Goal: Complete application form

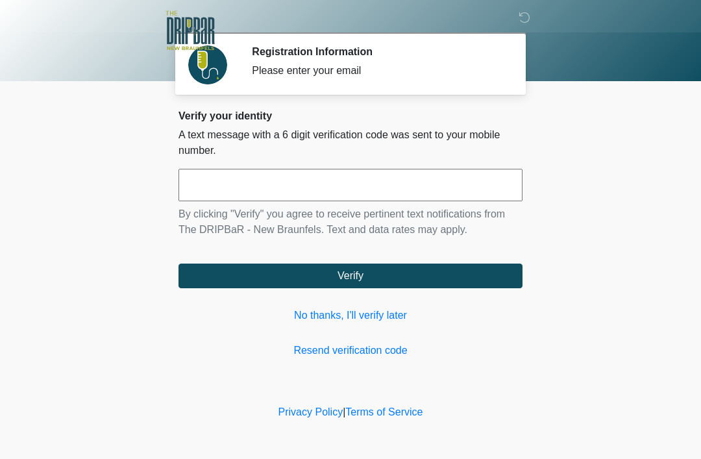
click at [294, 180] on input "text" at bounding box center [350, 185] width 344 height 32
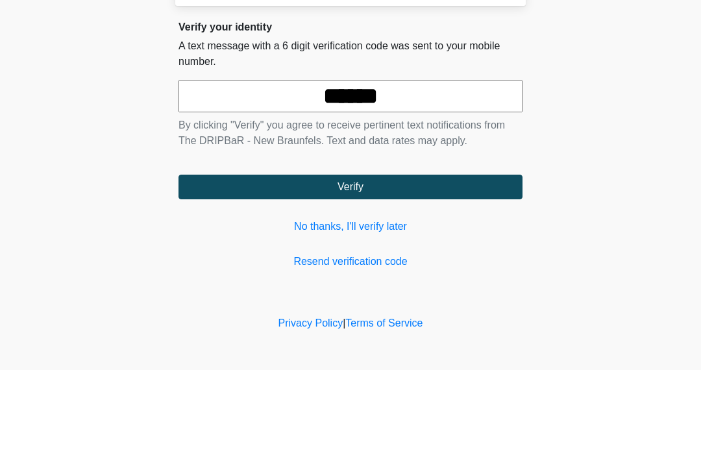
type input "******"
click at [352, 263] on button "Verify" at bounding box center [350, 275] width 344 height 25
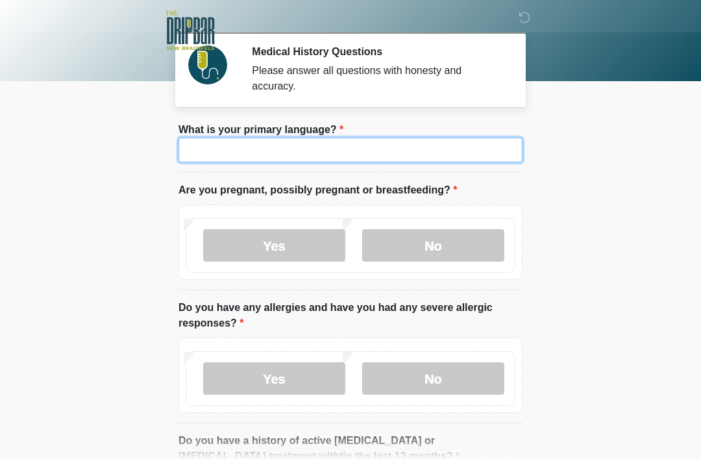
click at [293, 151] on input "What is your primary language?" at bounding box center [350, 150] width 344 height 25
type input "*******"
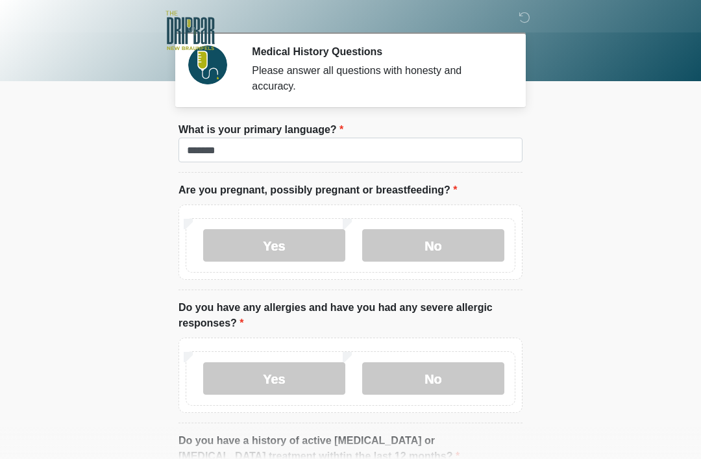
click at [431, 243] on label "No" at bounding box center [433, 245] width 142 height 32
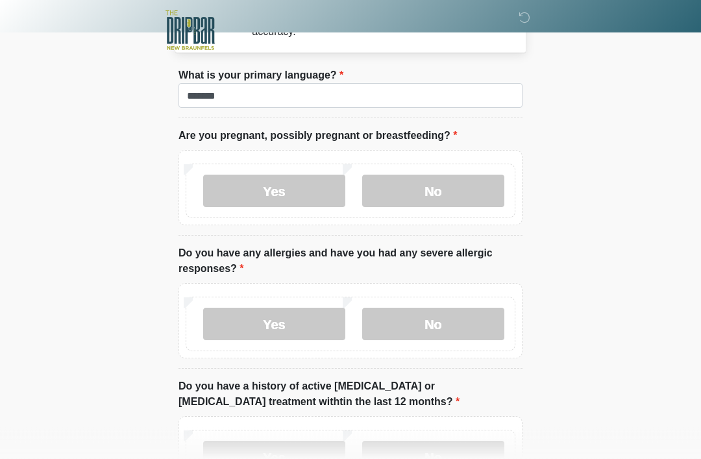
scroll to position [54, 0]
click at [272, 329] on label "Yes" at bounding box center [274, 324] width 142 height 32
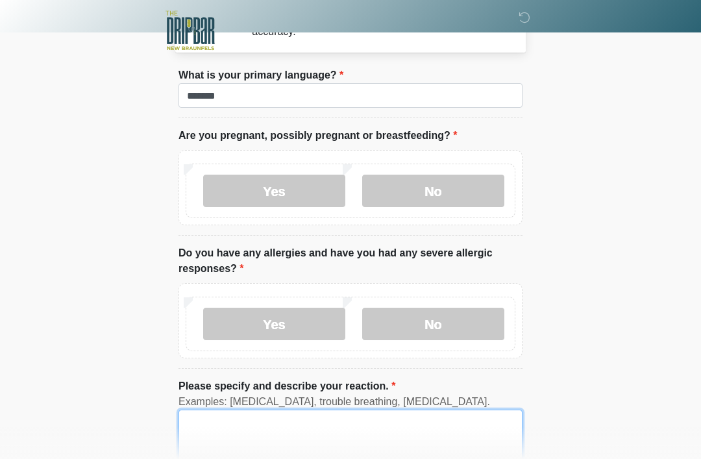
click at [353, 429] on textarea "Please specify and describe your reaction." at bounding box center [350, 437] width 344 height 56
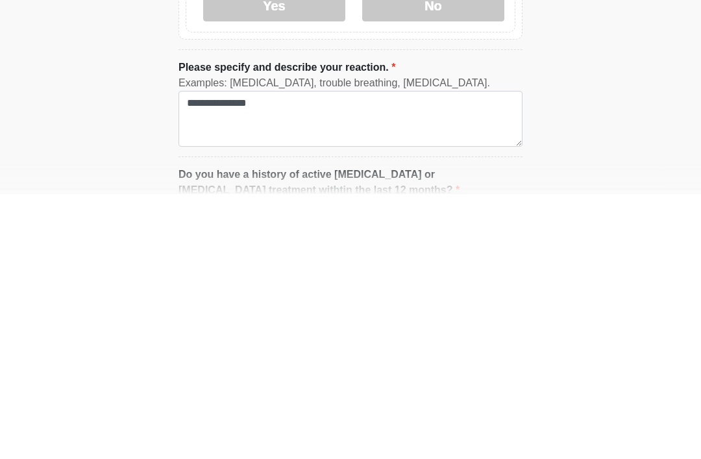
scroll to position [373, 0]
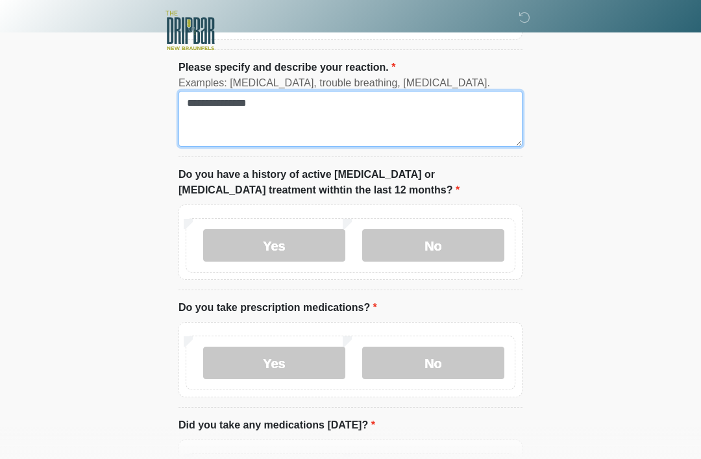
type textarea "**********"
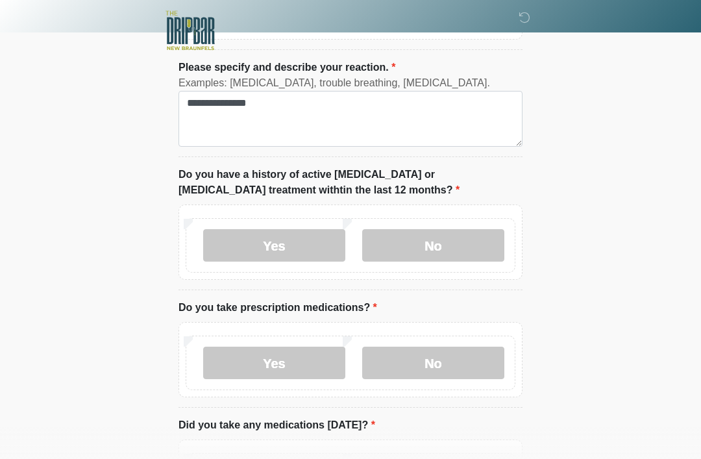
click at [427, 241] on label "No" at bounding box center [433, 245] width 142 height 32
click at [285, 363] on label "Yes" at bounding box center [274, 362] width 142 height 32
click at [337, 457] on textarea "Please list medications and their dose" at bounding box center [350, 461] width 344 height 56
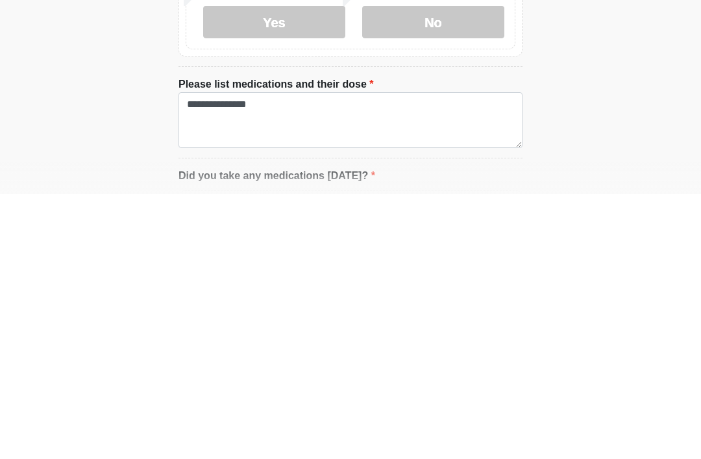
scroll to position [714, 0]
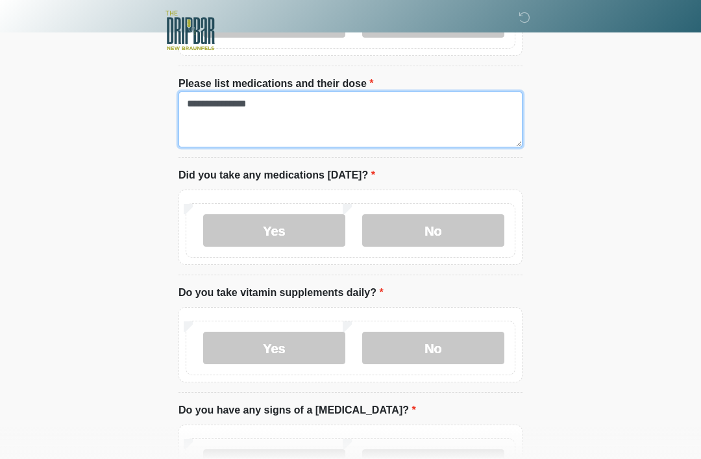
type textarea "**********"
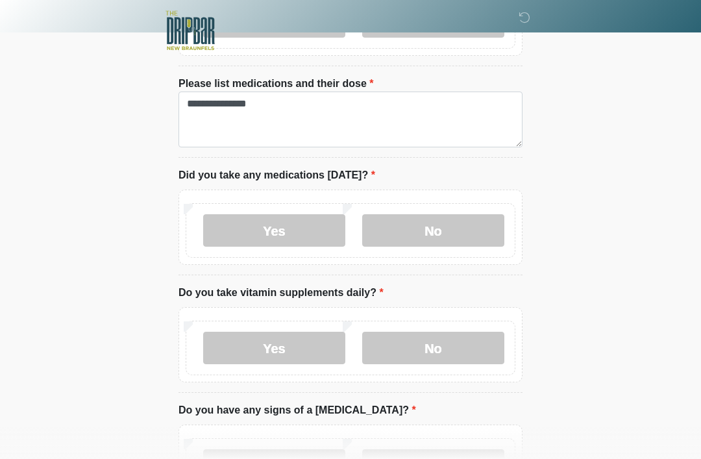
click at [425, 228] on label "No" at bounding box center [433, 230] width 142 height 32
click at [428, 346] on label "No" at bounding box center [433, 348] width 142 height 32
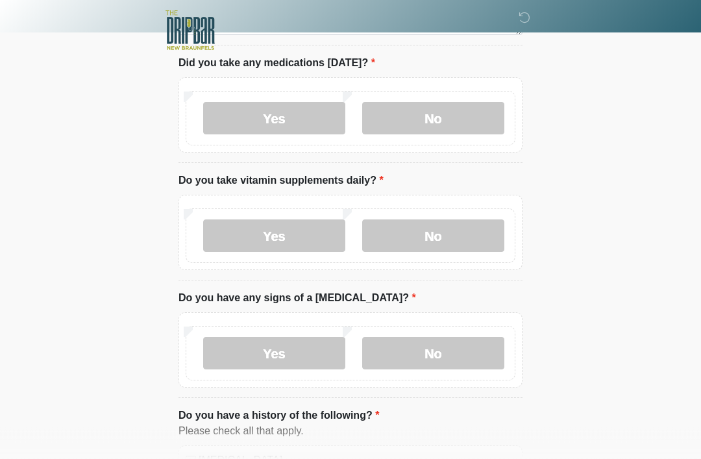
scroll to position [832, 0]
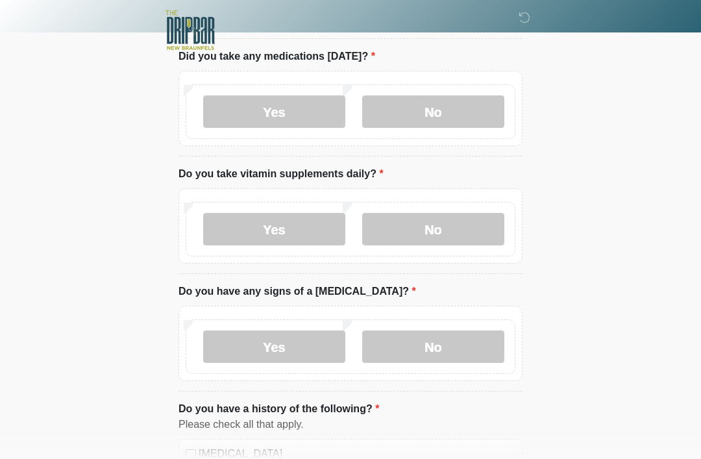
click at [427, 348] on label "No" at bounding box center [433, 347] width 142 height 32
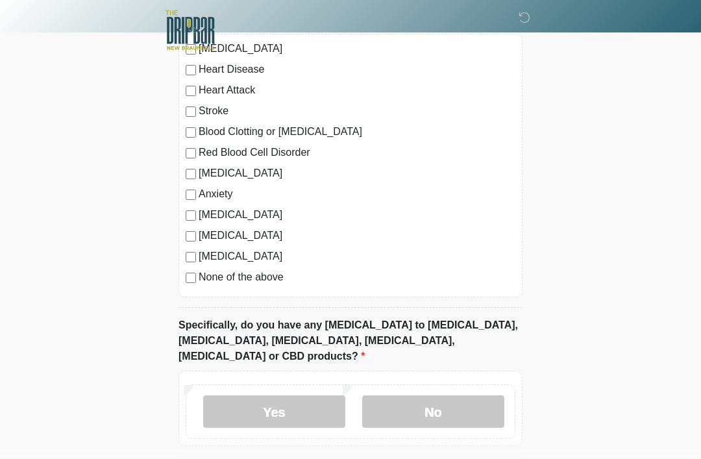
scroll to position [1239, 0]
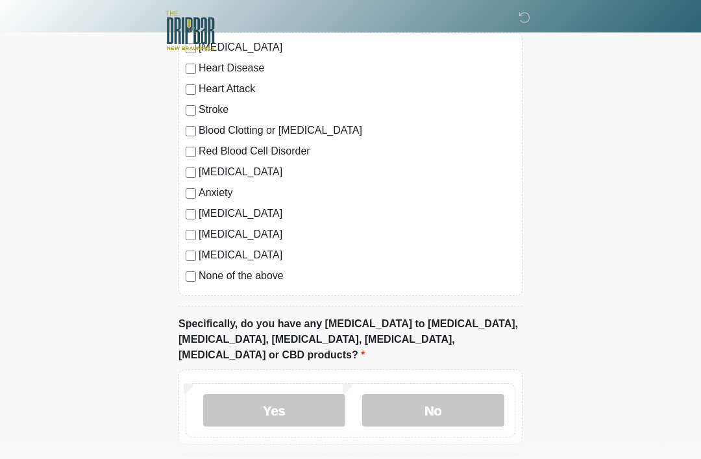
click at [428, 394] on label "No" at bounding box center [433, 410] width 142 height 32
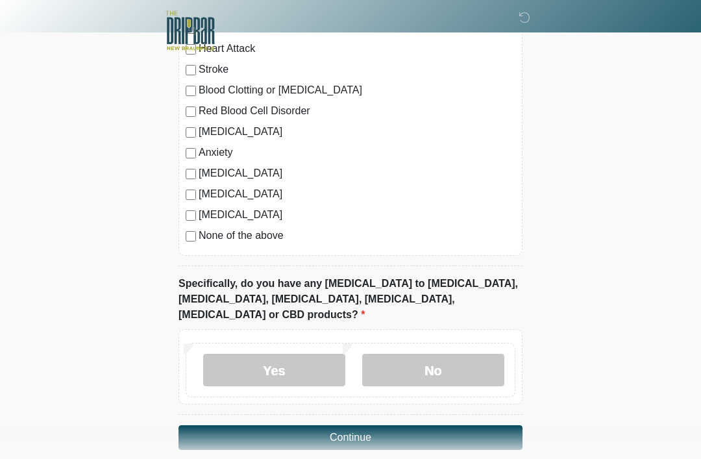
click at [356, 425] on button "Continue" at bounding box center [350, 437] width 344 height 25
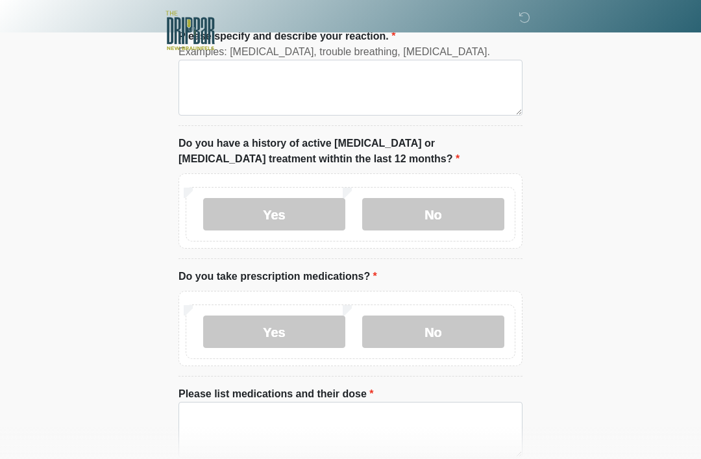
scroll to position [0, 0]
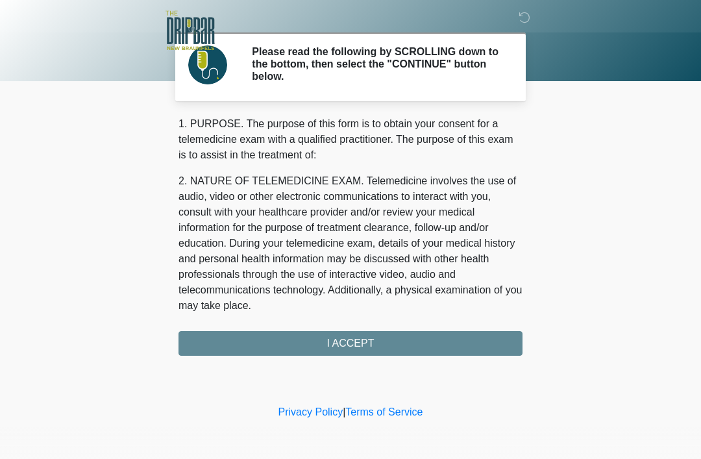
click at [352, 343] on div "1. PURPOSE. The purpose of this form is to obtain your consent for a telemedici…" at bounding box center [350, 235] width 344 height 239
click at [341, 340] on div "1. PURPOSE. The purpose of this form is to obtain your consent for a telemedici…" at bounding box center [350, 235] width 344 height 239
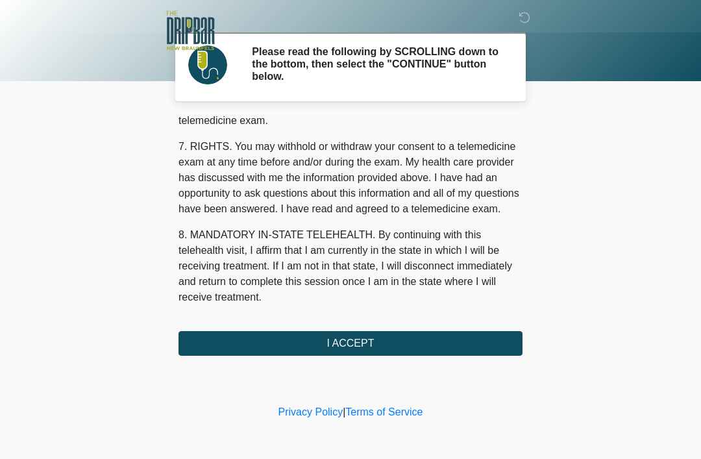
scroll to position [569, 0]
click at [343, 345] on button "I ACCEPT" at bounding box center [350, 343] width 344 height 25
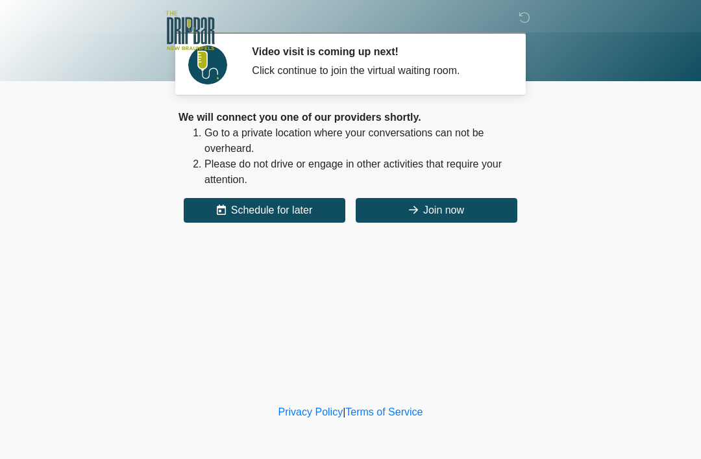
click at [436, 210] on button "Join now" at bounding box center [437, 210] width 162 height 25
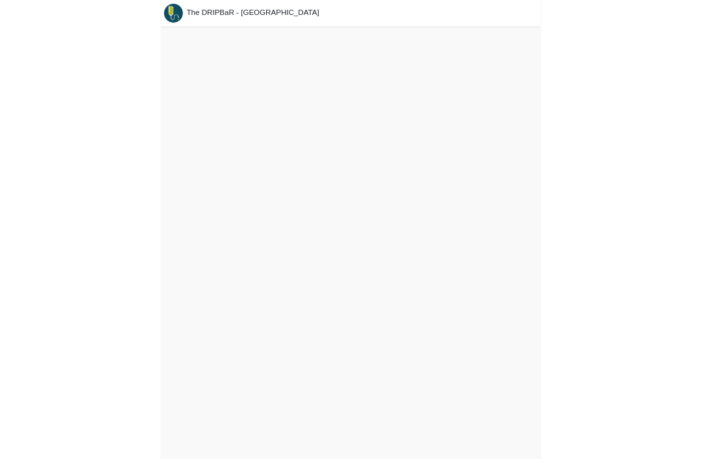
scroll to position [4, 0]
